Goal: Information Seeking & Learning: Learn about a topic

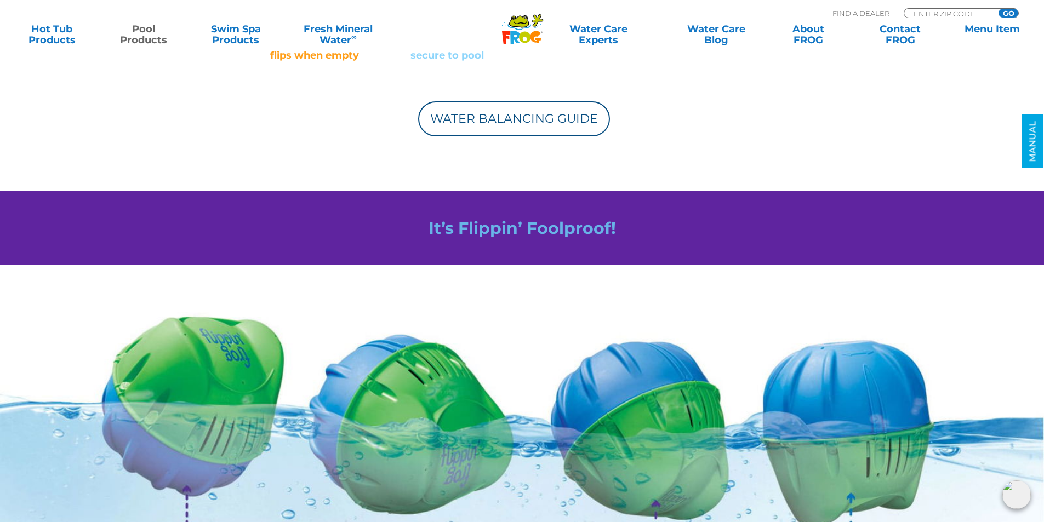
scroll to position [110, 0]
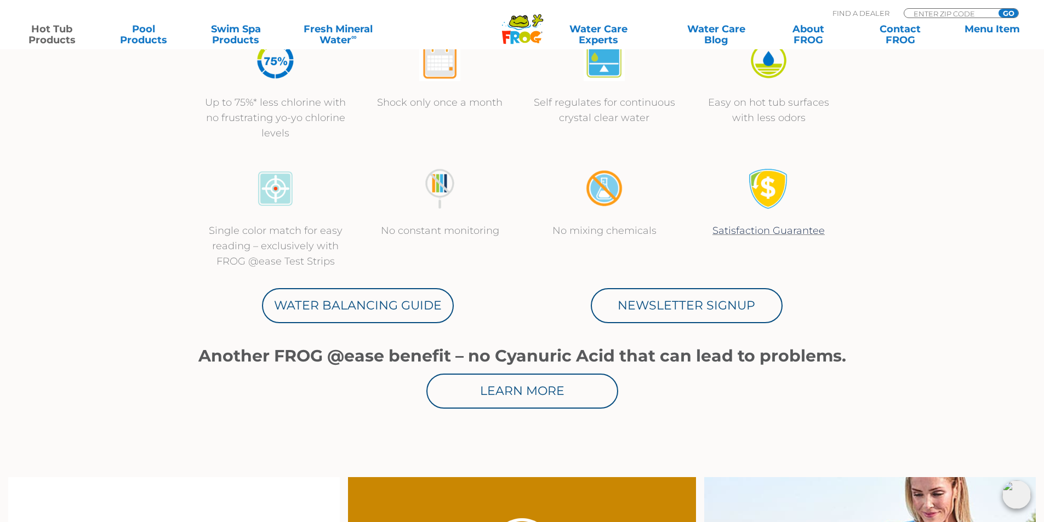
scroll to position [493, 0]
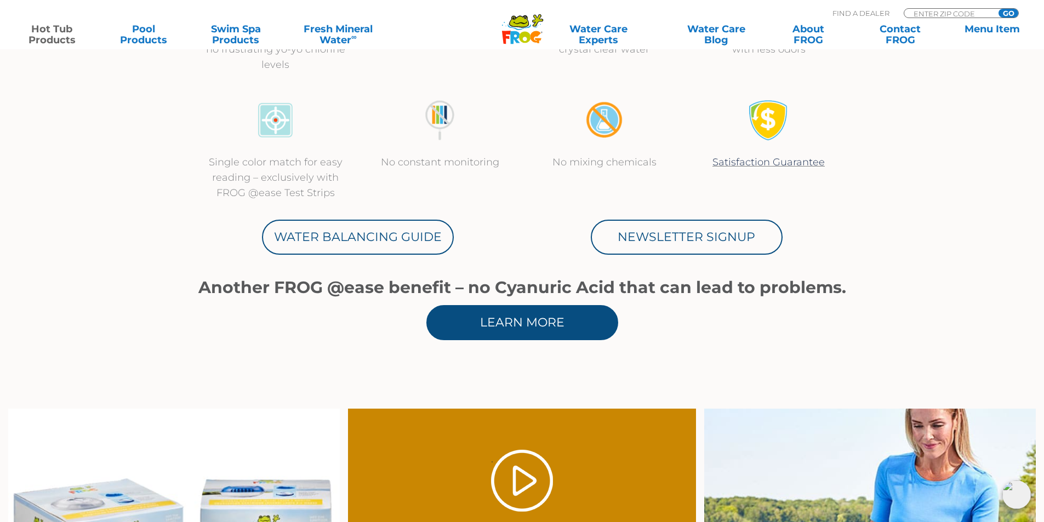
click at [516, 322] on link "Learn More" at bounding box center [522, 322] width 192 height 35
